Goal: Complete application form: Complete application form

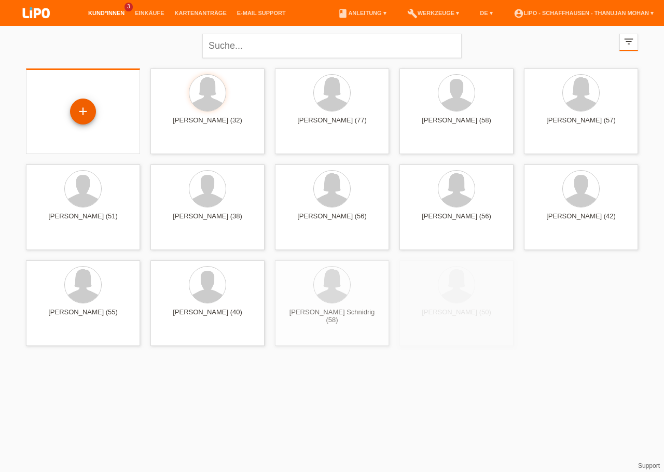
click at [74, 115] on div "+" at bounding box center [83, 112] width 26 height 26
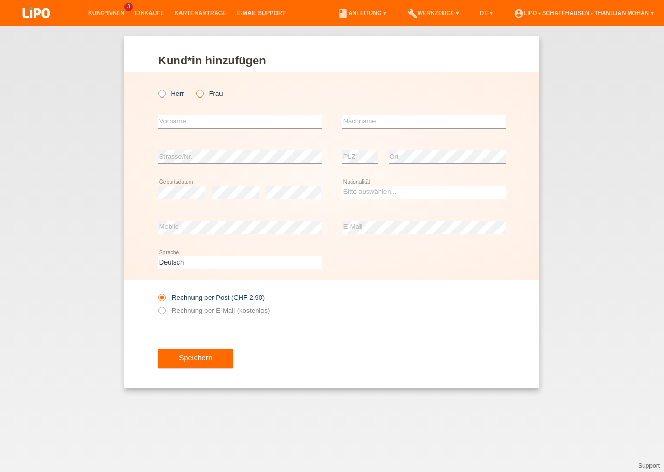
click at [207, 94] on label "Frau" at bounding box center [209, 94] width 26 height 8
click at [203, 94] on input "Frau" at bounding box center [199, 93] width 7 height 7
radio input "true"
click at [215, 124] on input "text" at bounding box center [239, 121] width 163 height 13
type input "[PERSON_NAME]"
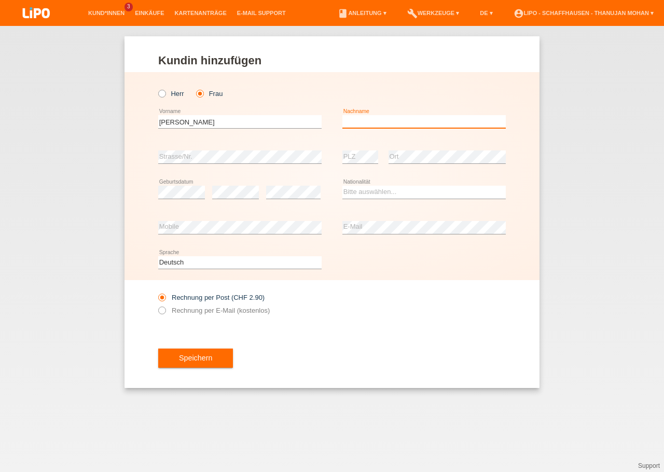
click at [377, 122] on input "text" at bounding box center [423, 121] width 163 height 13
type input "Neziri"
click at [342, 186] on select "Bitte auswählen... Schweiz Deutschland Liechtenstein Österreich ------------ Af…" at bounding box center [423, 192] width 163 height 12
select select "CH"
click at [0, 0] on option "Schweiz" at bounding box center [0, 0] width 0 height 0
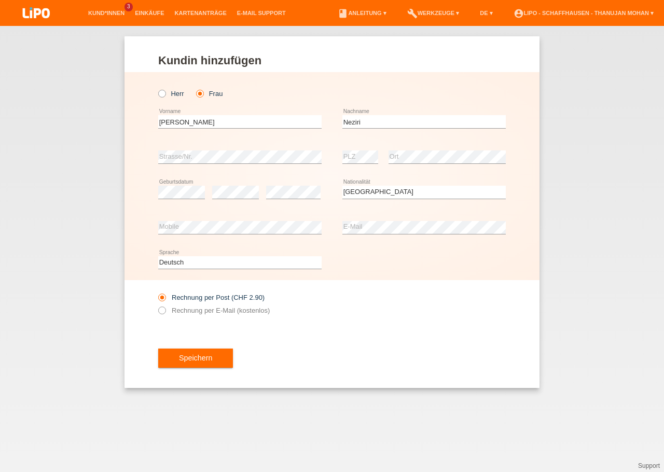
click at [269, 235] on div "error Mobile" at bounding box center [239, 227] width 163 height 35
click at [382, 356] on div "Speichern" at bounding box center [332, 358] width 348 height 60
drag, startPoint x: 400, startPoint y: 292, endPoint x: 305, endPoint y: 308, distance: 96.4
click at [400, 292] on div "Rechnung per Post (CHF 2.90) Rechnung per E-Mail (kostenlos)" at bounding box center [332, 304] width 348 height 48
click at [186, 308] on div "Rechnung per Post (CHF 2.90) Rechnung per E-Mail (kostenlos)" at bounding box center [239, 304] width 163 height 26
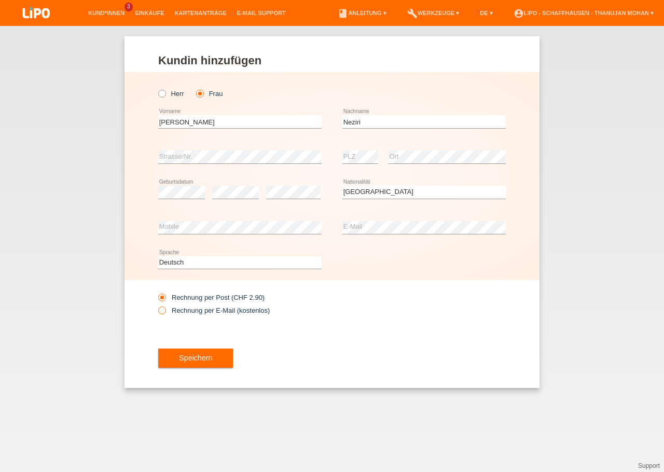
click at [187, 309] on label "Rechnung per E-Mail (kostenlos)" at bounding box center [214, 311] width 112 height 8
click at [165, 309] on input "Rechnung per E-Mail (kostenlos)" at bounding box center [161, 313] width 7 height 13
radio input "true"
click at [200, 361] on span "Speichern" at bounding box center [195, 358] width 33 height 8
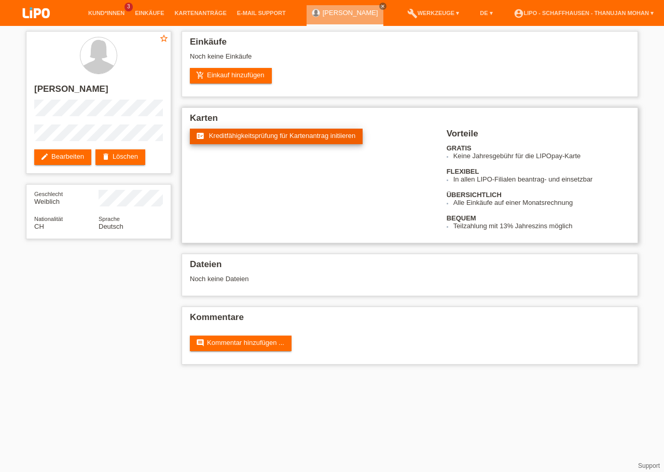
click at [251, 140] on span "Kreditfähigkeitsprüfung für Kartenantrag initiieren" at bounding box center [282, 136] width 147 height 8
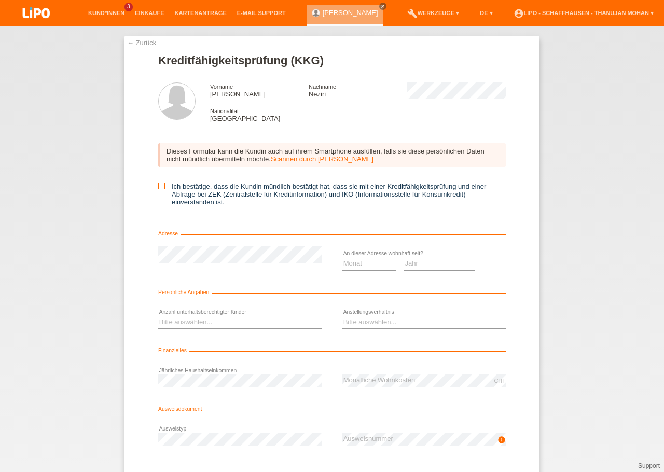
click at [158, 189] on icon at bounding box center [161, 186] width 7 height 7
click at [158, 189] on input "Ich bestätige, dass die Kundin mündlich bestätigt hat, dass sie mit einer Kredi…" at bounding box center [161, 186] width 7 height 7
checkbox input "true"
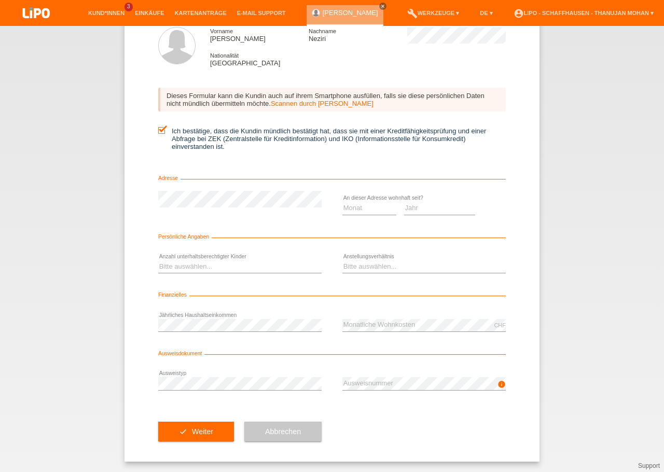
click at [429, 416] on div "check Weiter Abbrechen" at bounding box center [332, 432] width 348 height 60
click at [404, 202] on select "Jahr 2025 2024 2023 2022 2021 2020 2019 2018 2017 2016 2015 2014 2013 2012 2011…" at bounding box center [440, 208] width 72 height 12
select select "2015"
click at [0, 0] on option "2015" at bounding box center [0, 0] width 0 height 0
click at [342, 202] on select "Monat 01 02 03 04 05 06 07 08 09 10" at bounding box center [369, 208] width 54 height 12
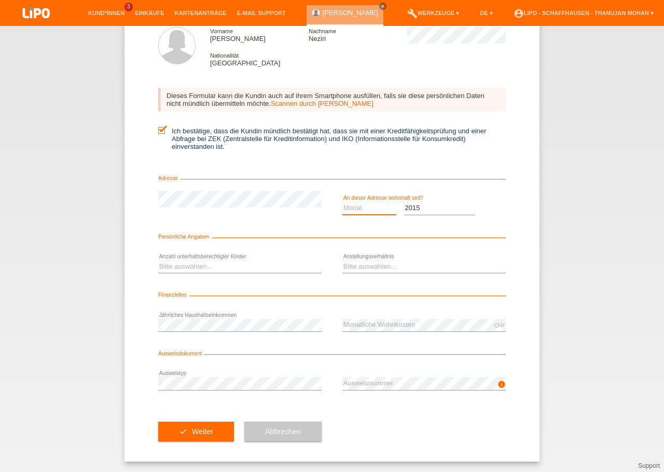
select select "10"
click at [0, 0] on option "10" at bounding box center [0, 0] width 0 height 0
click at [158, 260] on select "Bitte auswählen... 0 1 2 3 4 5 6 7 8 9" at bounding box center [239, 266] width 163 height 12
select select "2"
click at [0, 0] on option "2" at bounding box center [0, 0] width 0 height 0
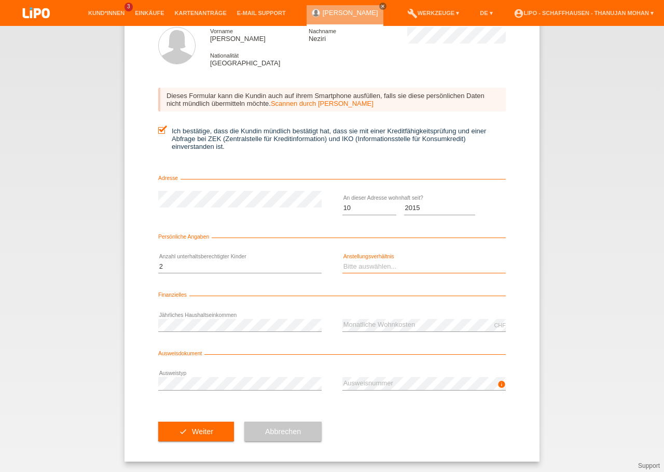
click at [342, 260] on select "Bitte auswählen... Unbefristet Befristet Lehrling/Student Pensioniert Nicht arb…" at bounding box center [423, 266] width 163 height 12
select select "UNLIMITED"
click at [0, 0] on option "Unbefristet" at bounding box center [0, 0] width 0 height 0
click at [374, 424] on div "check Weiter Abbrechen" at bounding box center [332, 432] width 348 height 60
click at [207, 424] on button "check Weiter" at bounding box center [196, 432] width 76 height 20
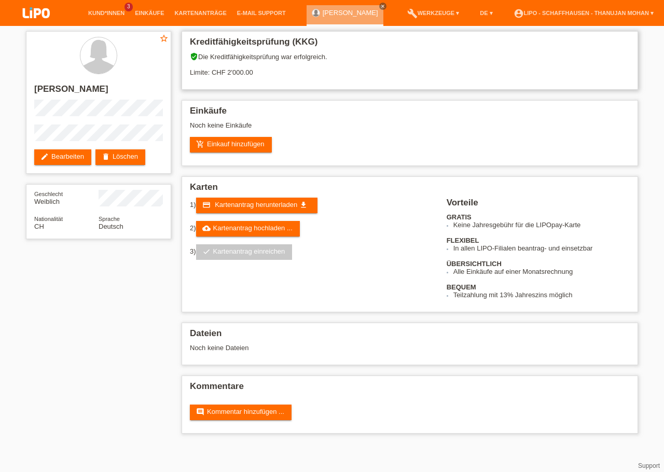
drag, startPoint x: 229, startPoint y: 70, endPoint x: 242, endPoint y: 74, distance: 14.0
click at [242, 74] on div "verified_user Die Kreditfähigkeitsprüfung war erfolgreich. Limite: CHF 2'000.00" at bounding box center [410, 68] width 440 height 32
click at [361, 177] on div "Kreditfähigkeitsprüfung (KKG) verified_user Die Kreditfähigkeitsprüfung war erf…" at bounding box center [409, 235] width 467 height 418
click at [80, 90] on h2 "[PERSON_NAME]" at bounding box center [98, 92] width 129 height 16
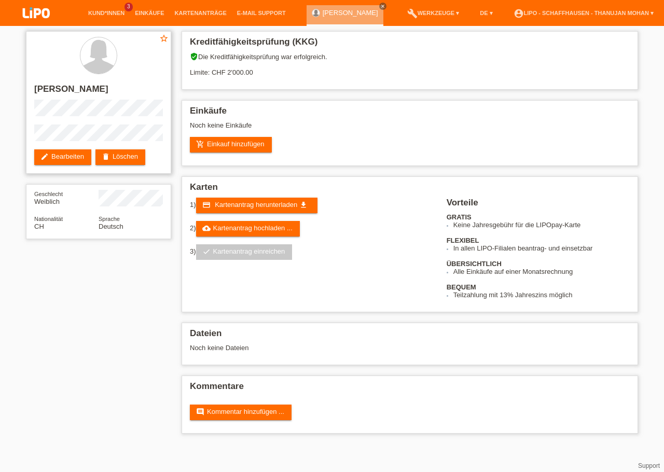
drag, startPoint x: 80, startPoint y: 90, endPoint x: 87, endPoint y: 90, distance: 6.8
copy h2 "Neziri"
click at [51, 87] on h2 "[PERSON_NAME]" at bounding box center [98, 92] width 129 height 16
click at [52, 87] on h2 "[PERSON_NAME]" at bounding box center [98, 92] width 129 height 16
copy h2 "Leonora"
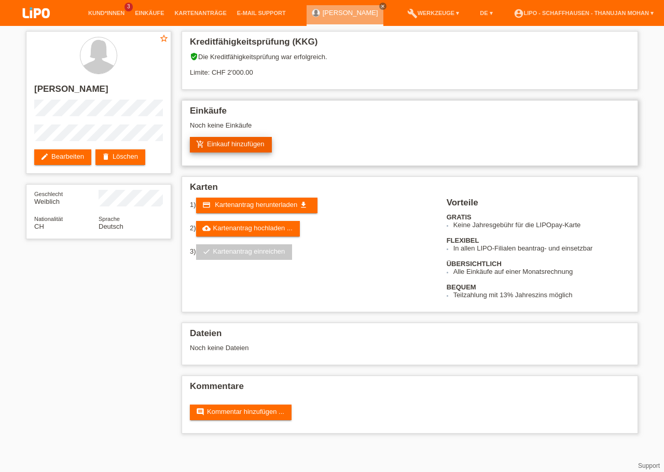
click at [205, 148] on link "add_shopping_cart Einkauf hinzufügen" at bounding box center [231, 145] width 82 height 16
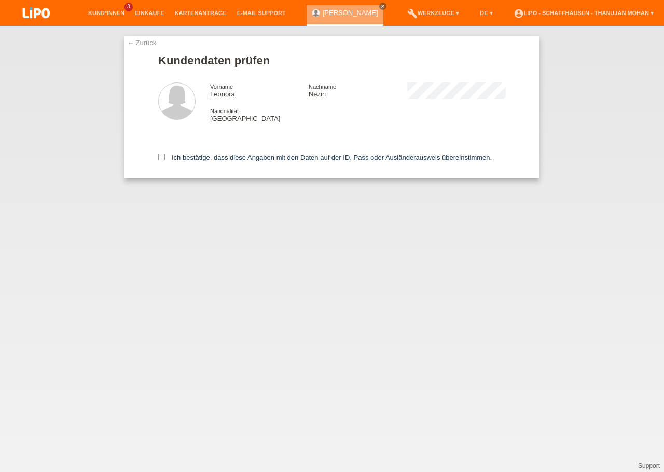
click at [163, 164] on div "Ich bestätige, dass diese Angaben mit den Daten auf der ID, Pass oder Ausländer…" at bounding box center [332, 156] width 348 height 46
click at [162, 160] on icon at bounding box center [161, 157] width 7 height 7
click at [162, 160] on input "Ich bestätige, dass diese Angaben mit den Daten auf der ID, Pass oder Ausländer…" at bounding box center [161, 157] width 7 height 7
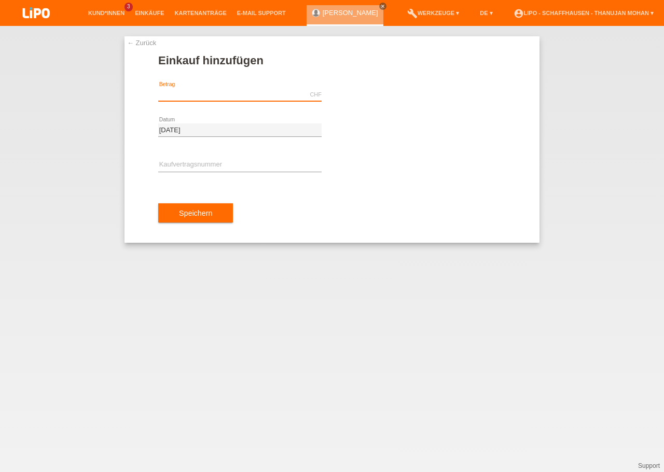
click at [176, 99] on input "text" at bounding box center [239, 94] width 163 height 13
type input "299.25"
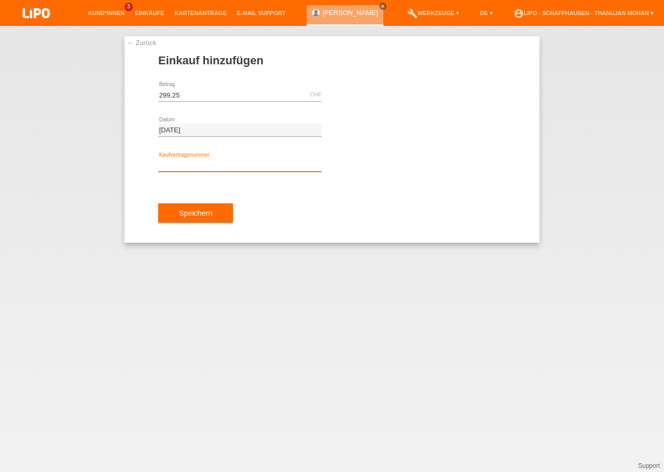
click at [236, 171] on input "text" at bounding box center [239, 165] width 163 height 13
type input "YJ4NTL"
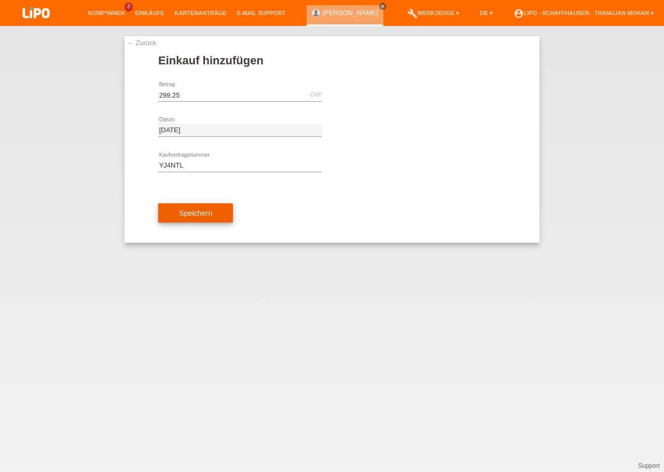
click at [203, 211] on span "Speichern" at bounding box center [195, 213] width 33 height 8
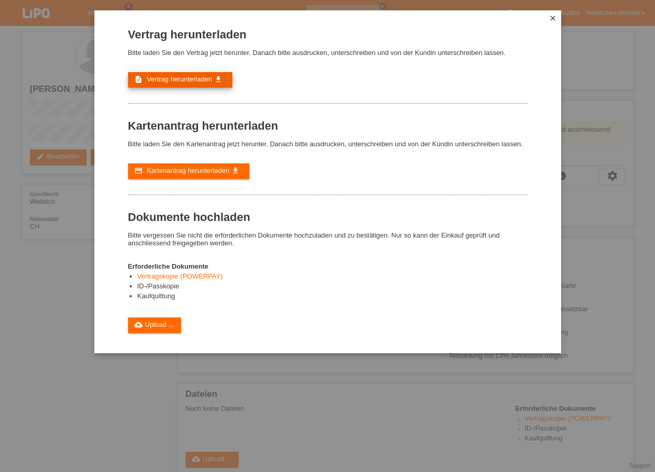
click at [160, 81] on span "Vertrag herunterladen" at bounding box center [179, 79] width 65 height 8
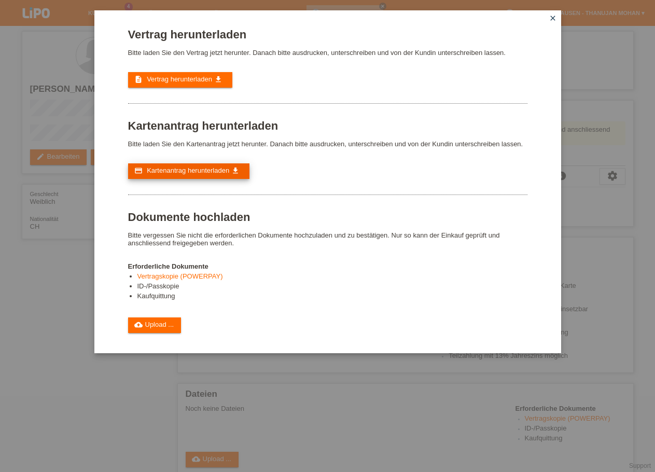
click at [198, 174] on span "Kartenantrag herunterladen" at bounding box center [188, 171] width 83 height 8
